Goal: Information Seeking & Learning: Understand process/instructions

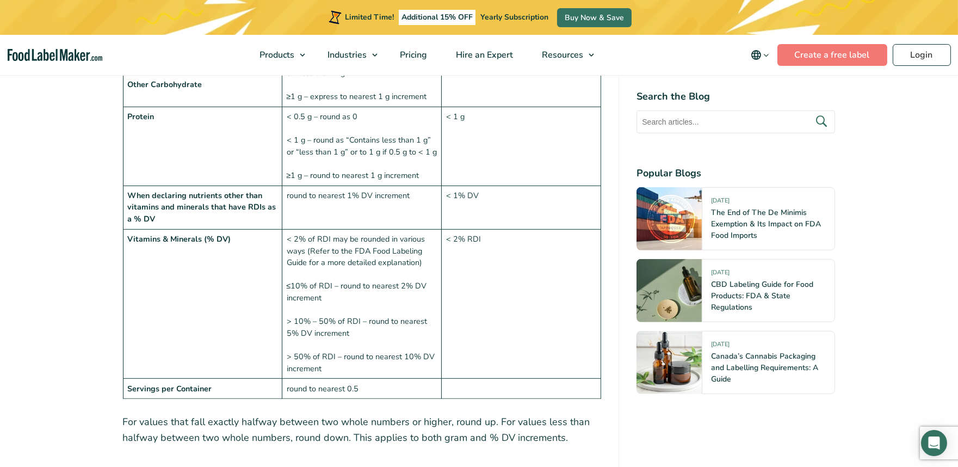
scroll to position [1330, 0]
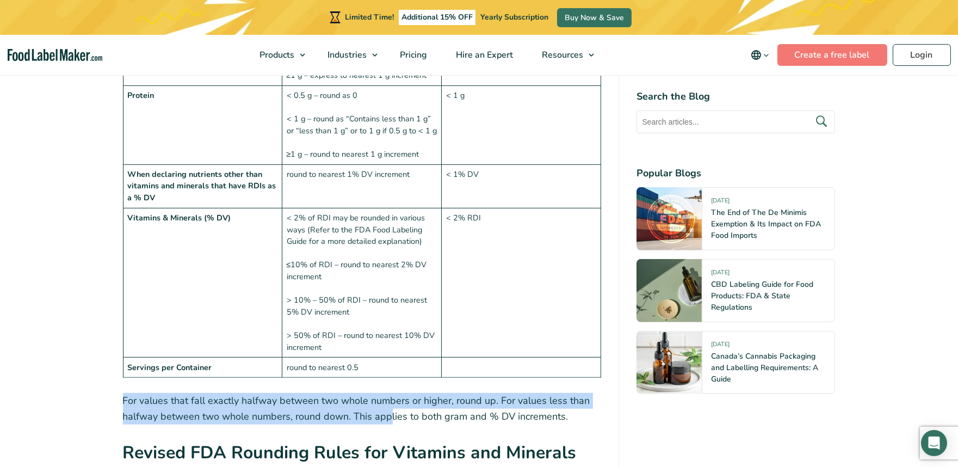
drag, startPoint x: 114, startPoint y: 396, endPoint x: 414, endPoint y: 404, distance: 299.9
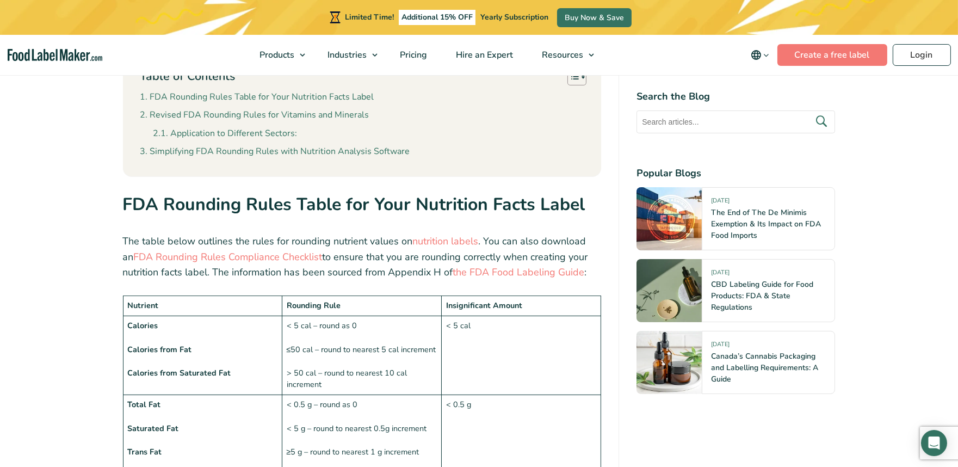
scroll to position [605, 0]
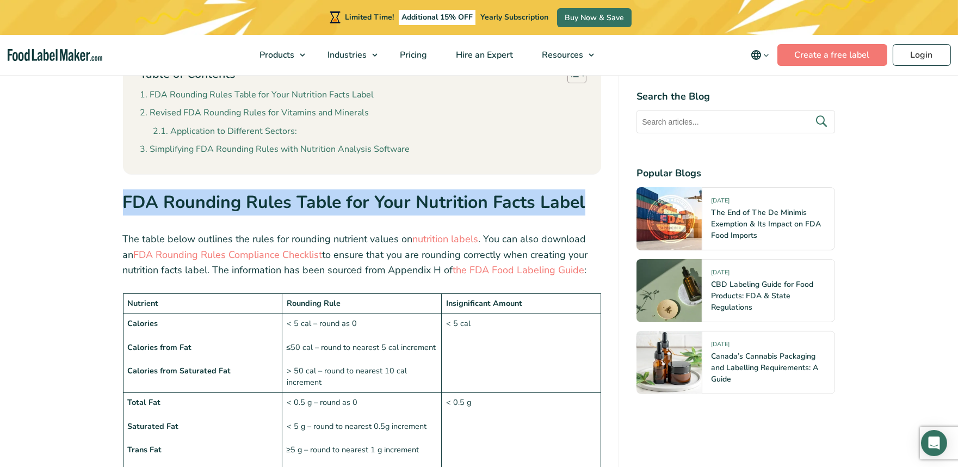
drag, startPoint x: 116, startPoint y: 202, endPoint x: 590, endPoint y: 189, distance: 474.2
copy strong "FDA Rounding Rules Table for Your Nutrition Facts Label"
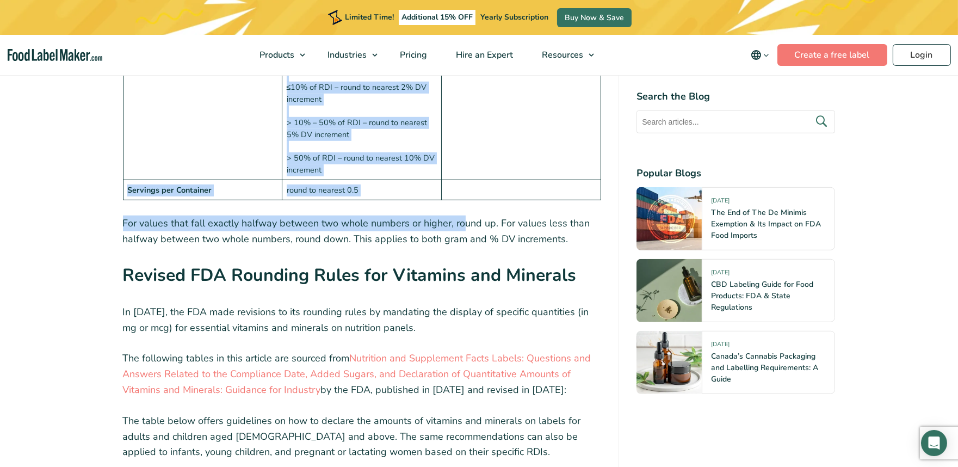
scroll to position [1511, 0]
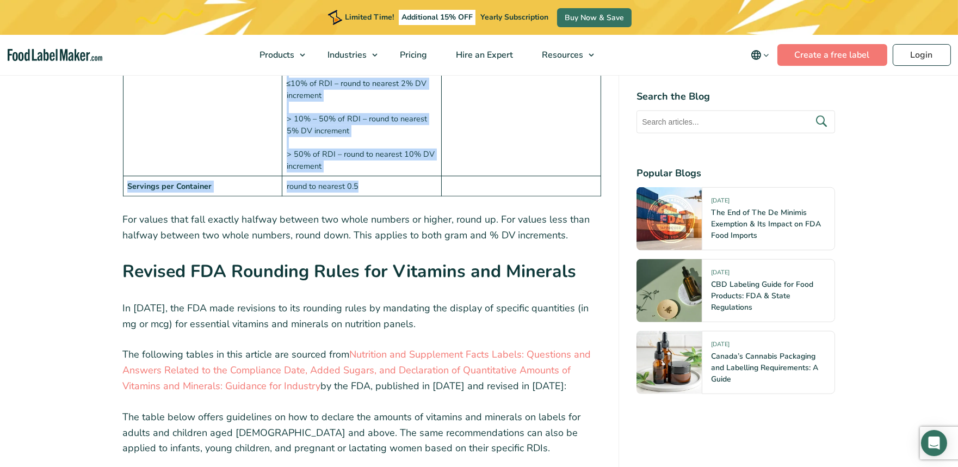
drag, startPoint x: 126, startPoint y: 122, endPoint x: 519, endPoint y: 188, distance: 398.5
copy tbody "Nutrient Rounding Rule Insignificant Amount Calories Calories from Fat Calories…"
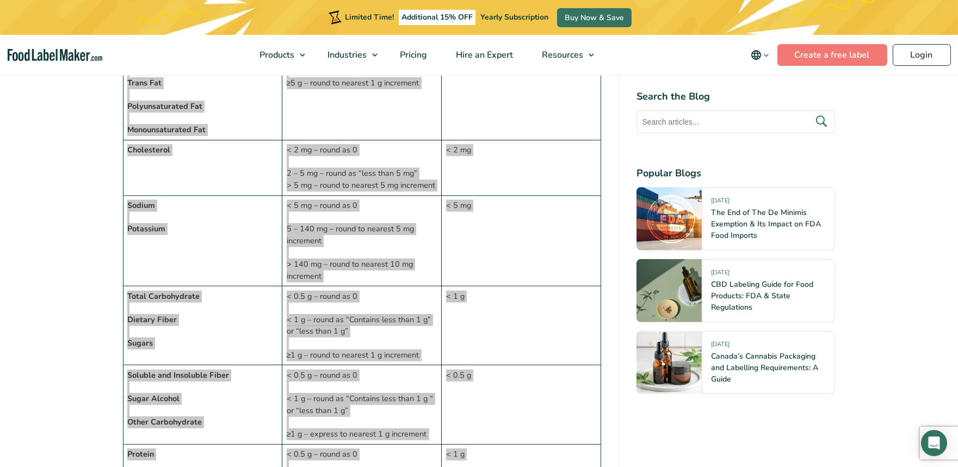
scroll to position [846, 0]
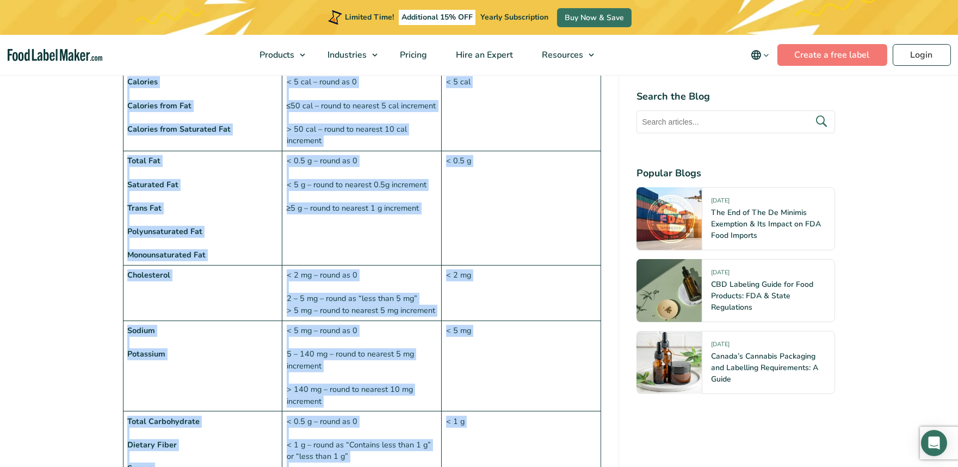
click at [196, 317] on td "Cholesterol" at bounding box center [202, 294] width 159 height 56
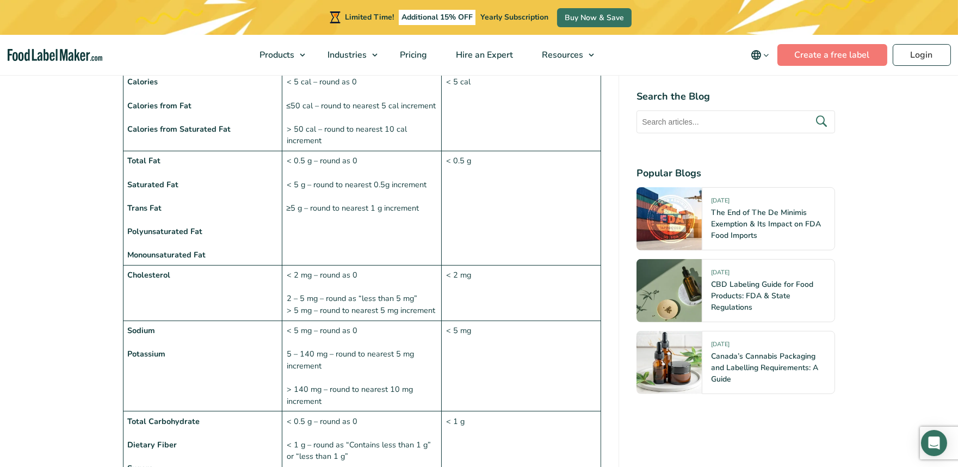
scroll to position [786, 0]
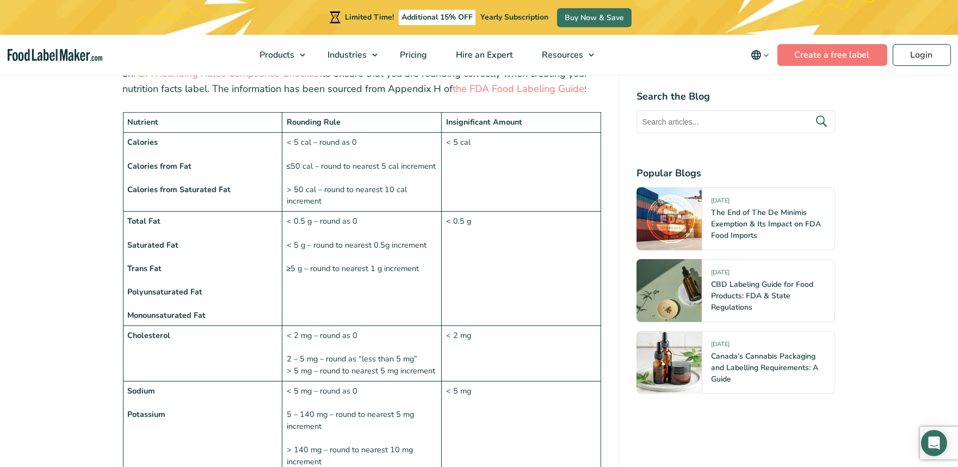
click at [315, 244] on td "< 0.5 g – round as 0 < 5 g – round to nearest 0.5g increment ≥5 g – round to ne…" at bounding box center [361, 269] width 159 height 114
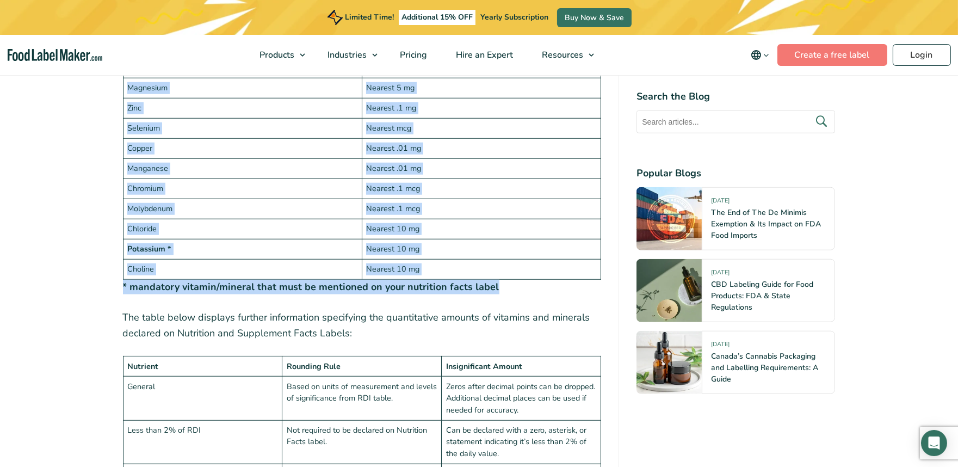
scroll to position [2297, 0]
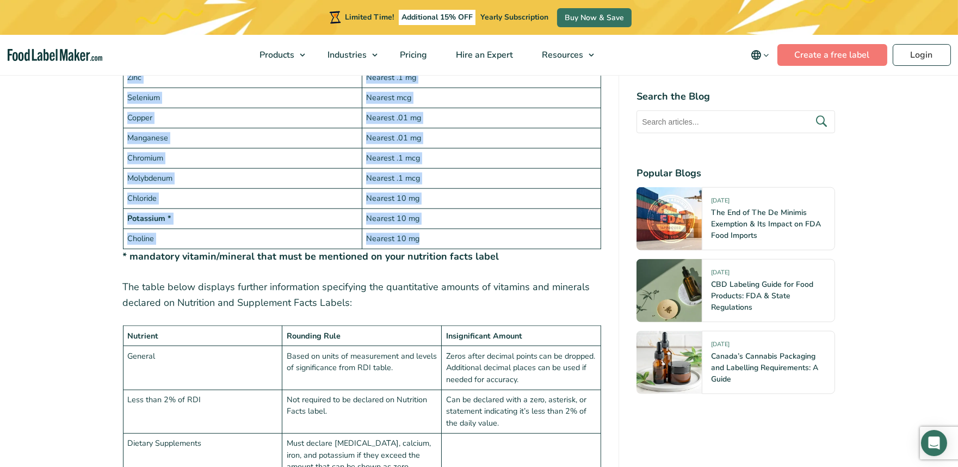
drag, startPoint x: 127, startPoint y: 171, endPoint x: 475, endPoint y: 231, distance: 352.3
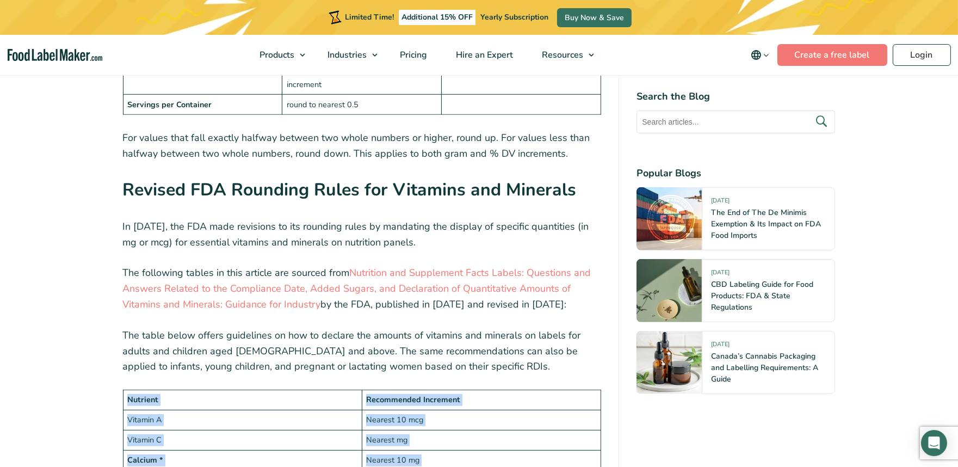
scroll to position [1572, 0]
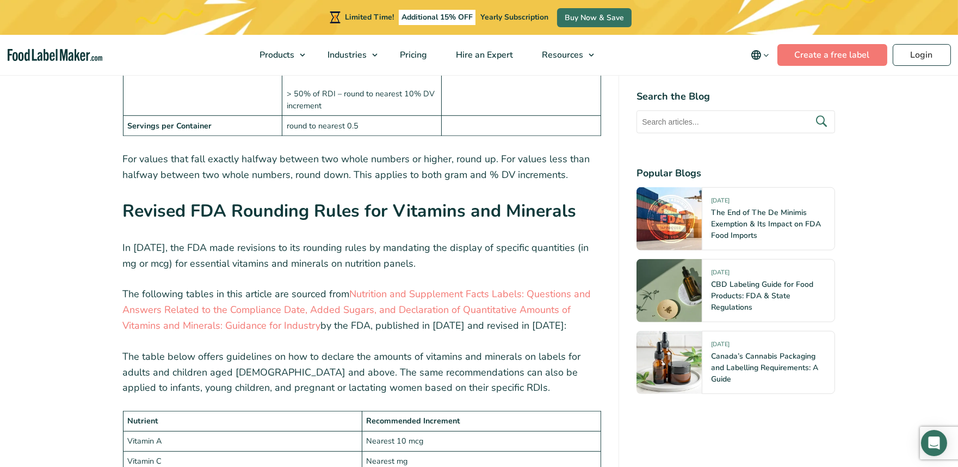
drag, startPoint x: 124, startPoint y: 205, endPoint x: 588, endPoint y: 208, distance: 463.6
click at [588, 208] on h2 "Revised FDA Rounding Rules for Vitamins and Minerals" at bounding box center [362, 214] width 479 height 33
copy strong "Revised FDA Rounding Rules for Vitamins and Minerals"
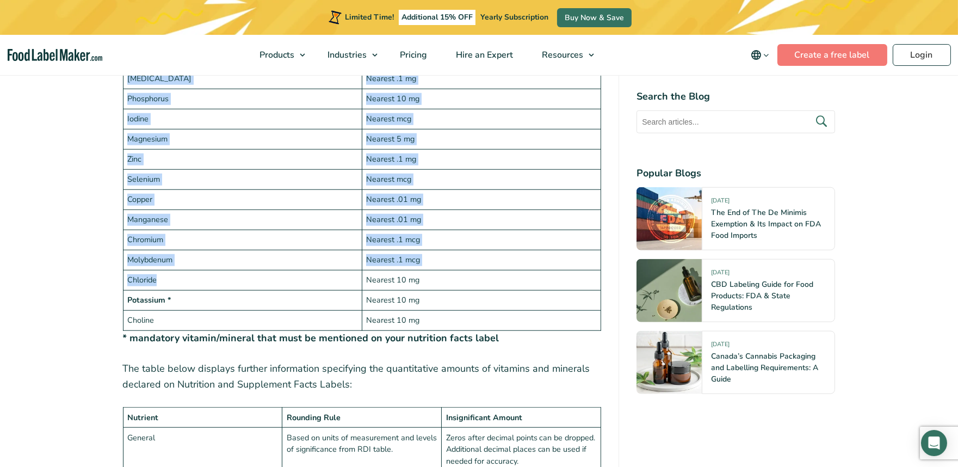
scroll to position [2237, 0]
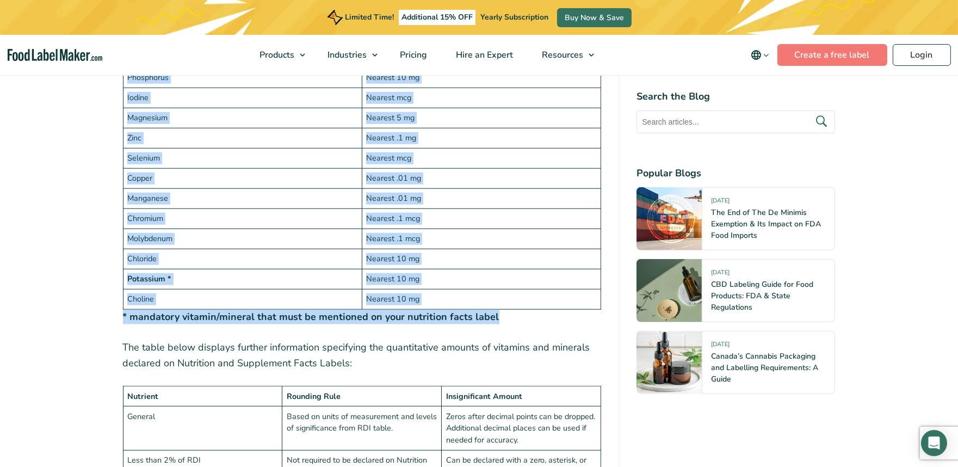
drag, startPoint x: 128, startPoint y: 176, endPoint x: 535, endPoint y: 313, distance: 429.5
click at [535, 313] on figure "Nutrient Recommended Increment Vitamin A Nearest 10 mcg Vitamin C Nearest mg Ca…" at bounding box center [362, 34] width 479 height 579
copy figure "Nutrient Recommended Increment Vitamin A Nearest 10 mcg Vitamin C Nearest mg Ca…"
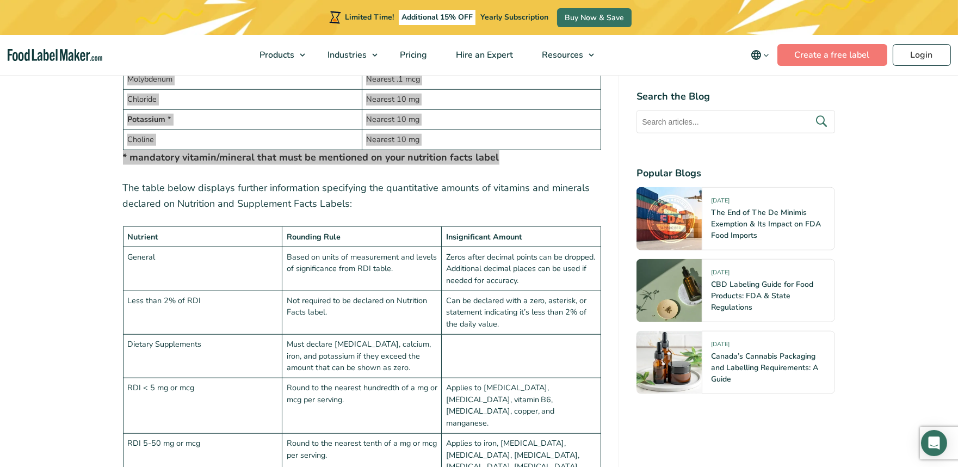
scroll to position [2418, 0]
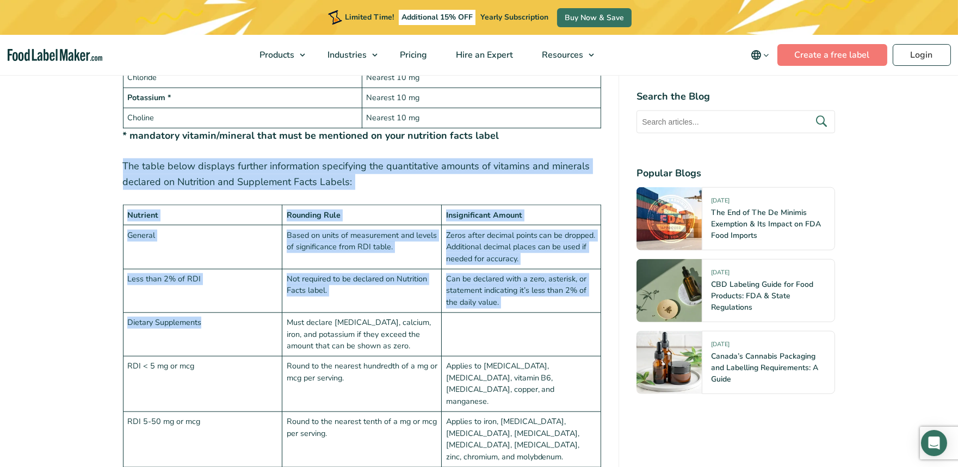
drag, startPoint x: 124, startPoint y: 161, endPoint x: 237, endPoint y: 322, distance: 197.0
click at [237, 322] on div "Navigating the intricate maze of FDA regulations can often feel like a challeng…" at bounding box center [362, 21] width 479 height 3981
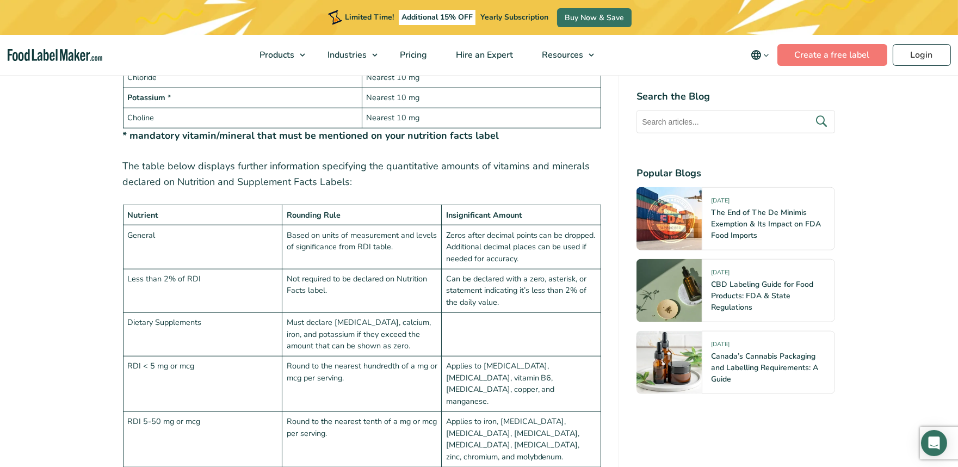
click at [517, 411] on td "Applies to iron, [MEDICAL_DATA], [MEDICAL_DATA], [MEDICAL_DATA], [MEDICAL_DATA]…" at bounding box center [521, 439] width 159 height 56
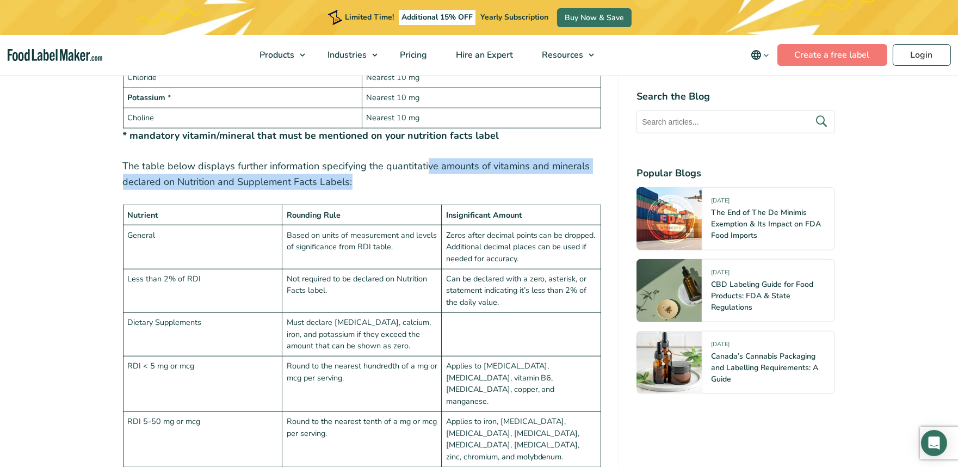
drag, startPoint x: 427, startPoint y: 169, endPoint x: 492, endPoint y: 176, distance: 65.7
click at [492, 176] on p "The table below displays further information specifying the quantitative amount…" at bounding box center [362, 174] width 479 height 32
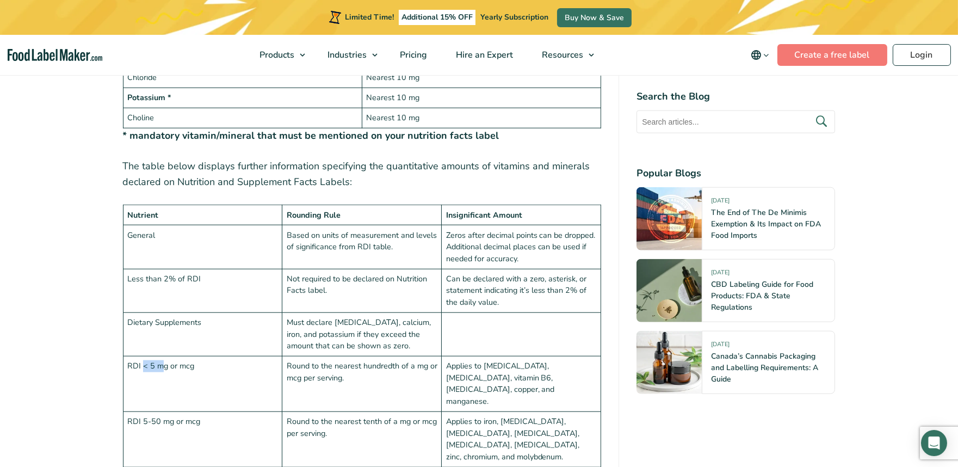
drag, startPoint x: 144, startPoint y: 366, endPoint x: 162, endPoint y: 361, distance: 18.8
click at [162, 361] on td "RDI < 5 mg or mcg" at bounding box center [202, 384] width 159 height 56
click at [161, 411] on td "RDI 5-50 mg or mcg" at bounding box center [202, 439] width 159 height 56
drag, startPoint x: 153, startPoint y: 297, endPoint x: 176, endPoint y: 297, distance: 22.9
click at [186, 294] on td "Less than 2% of RDI" at bounding box center [202, 291] width 159 height 44
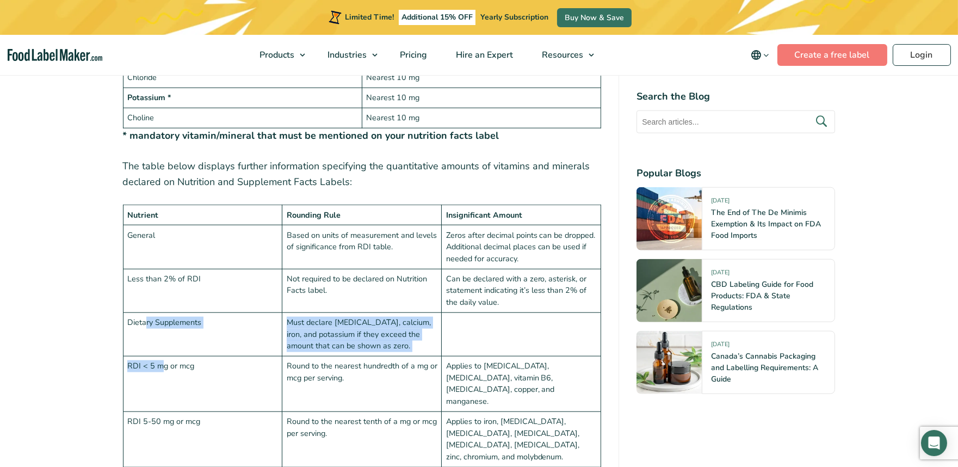
drag, startPoint x: 145, startPoint y: 349, endPoint x: 166, endPoint y: 356, distance: 21.9
click at [166, 356] on tbody "Nutrient Rounding Rule Insignificant Amount General Based on units of measureme…" at bounding box center [362, 411] width 478 height 413
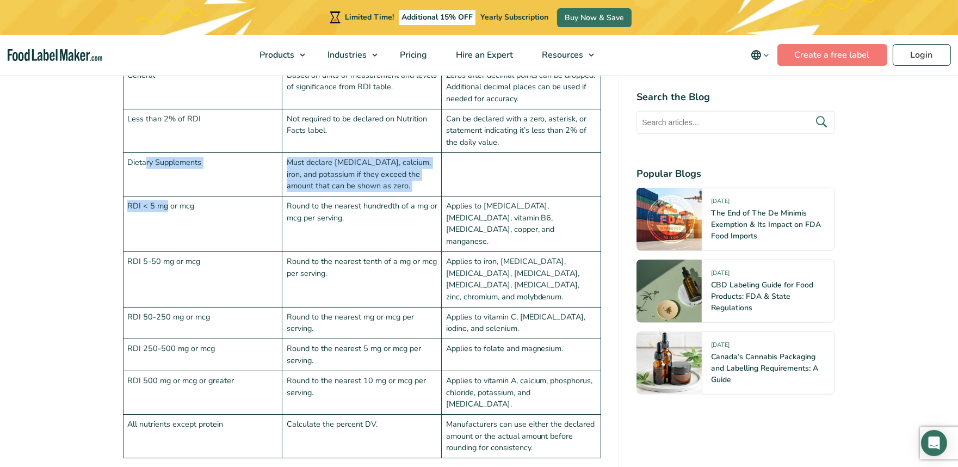
scroll to position [2599, 0]
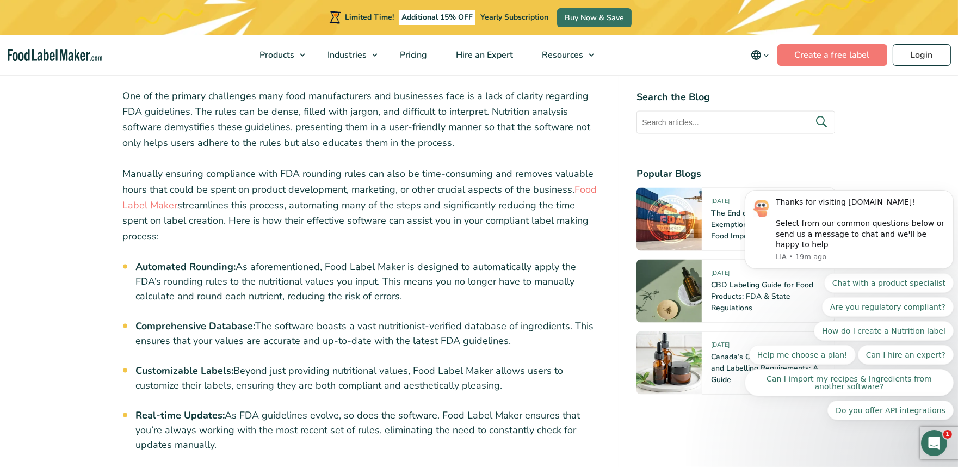
scroll to position [3870, 0]
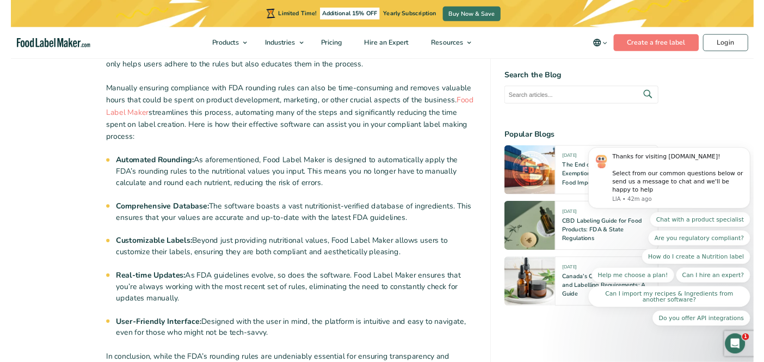
scroll to position [3832, 0]
